Goal: Obtain resource: Download file/media

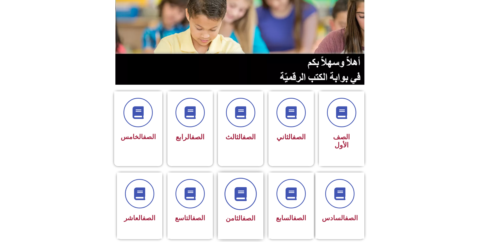
scroll to position [62, 0]
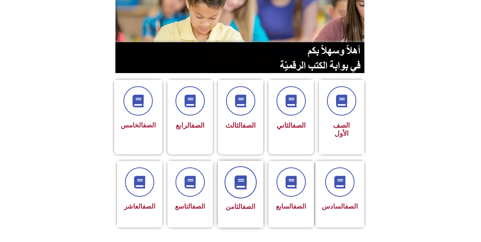
click at [231, 181] on span at bounding box center [240, 182] width 32 height 32
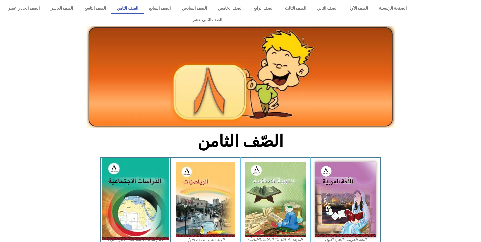
click at [140, 167] on img at bounding box center [135, 199] width 67 height 83
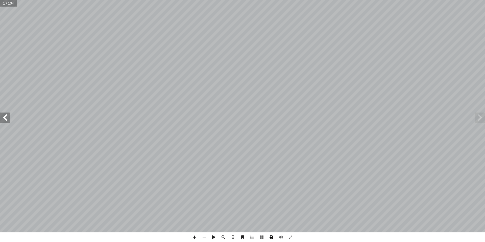
click at [271, 235] on span at bounding box center [271, 237] width 10 height 10
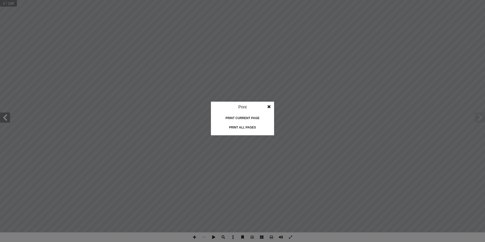
click at [258, 127] on div "Print all pages" at bounding box center [242, 127] width 50 height 8
